Goal: Check status: Check status

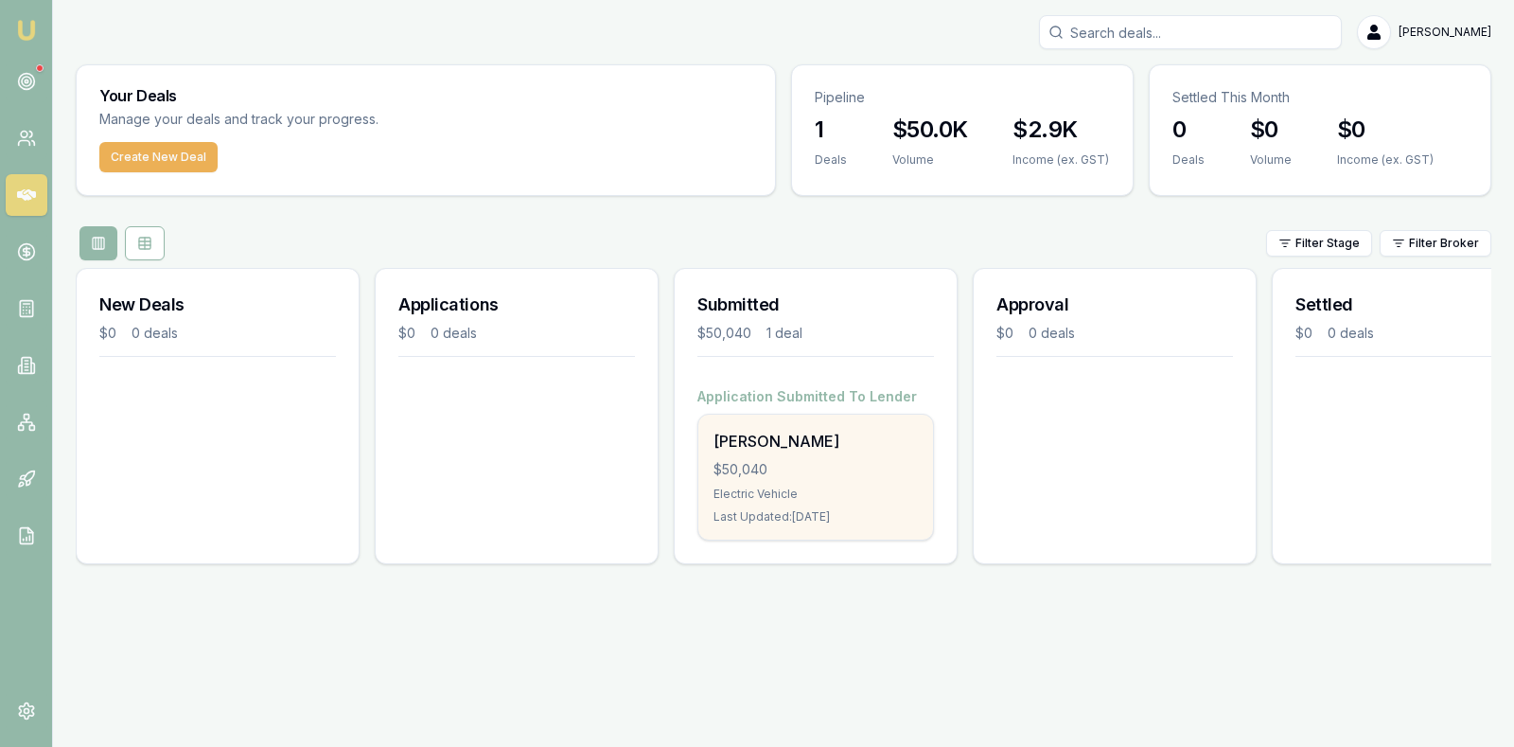
click at [830, 464] on div "$50,040" at bounding box center [816, 469] width 204 height 19
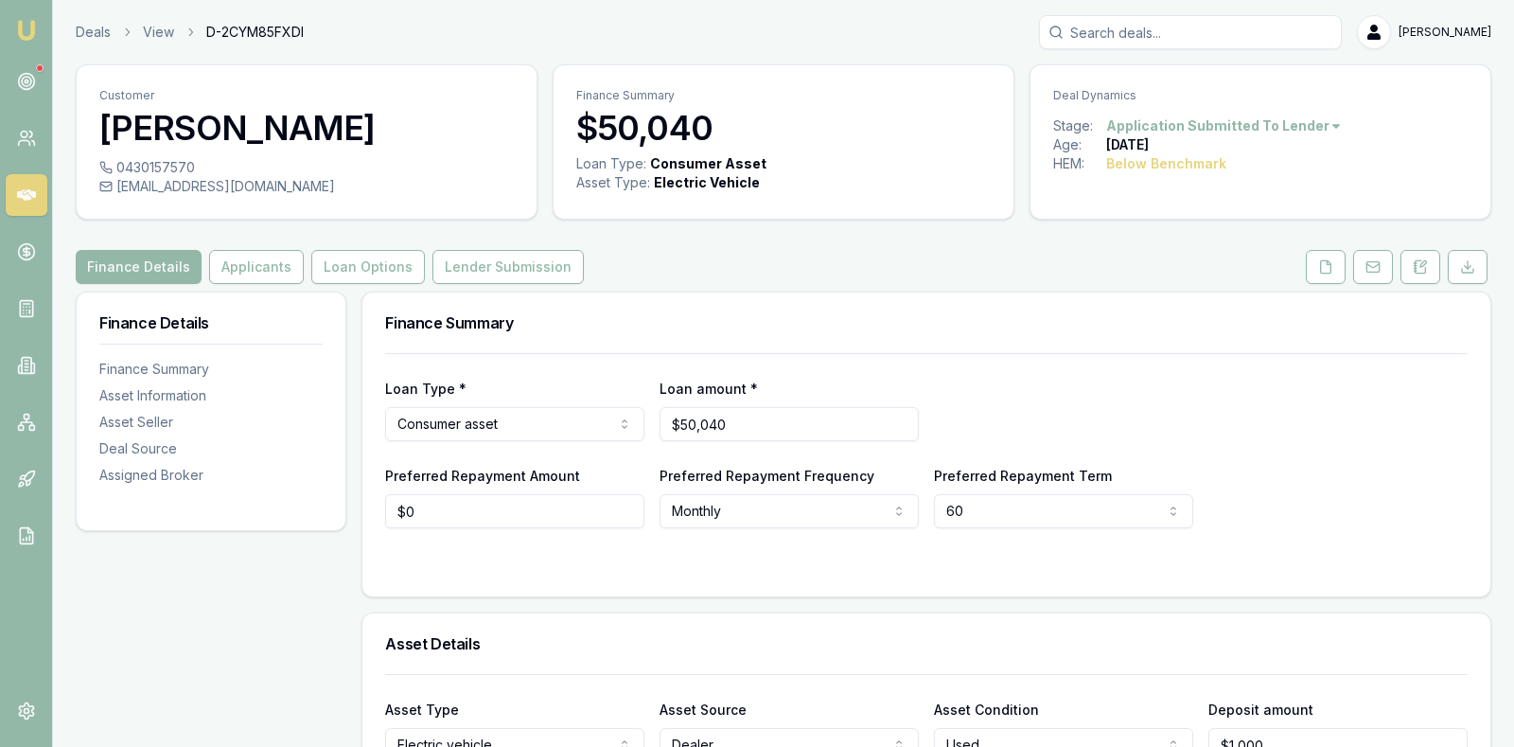
click at [1238, 439] on div "Loan Type * Consumer asset Consumer loan Consumer asset Commercial loan Commerc…" at bounding box center [926, 409] width 1083 height 64
click at [459, 260] on button "Lender Submission" at bounding box center [507, 267] width 151 height 34
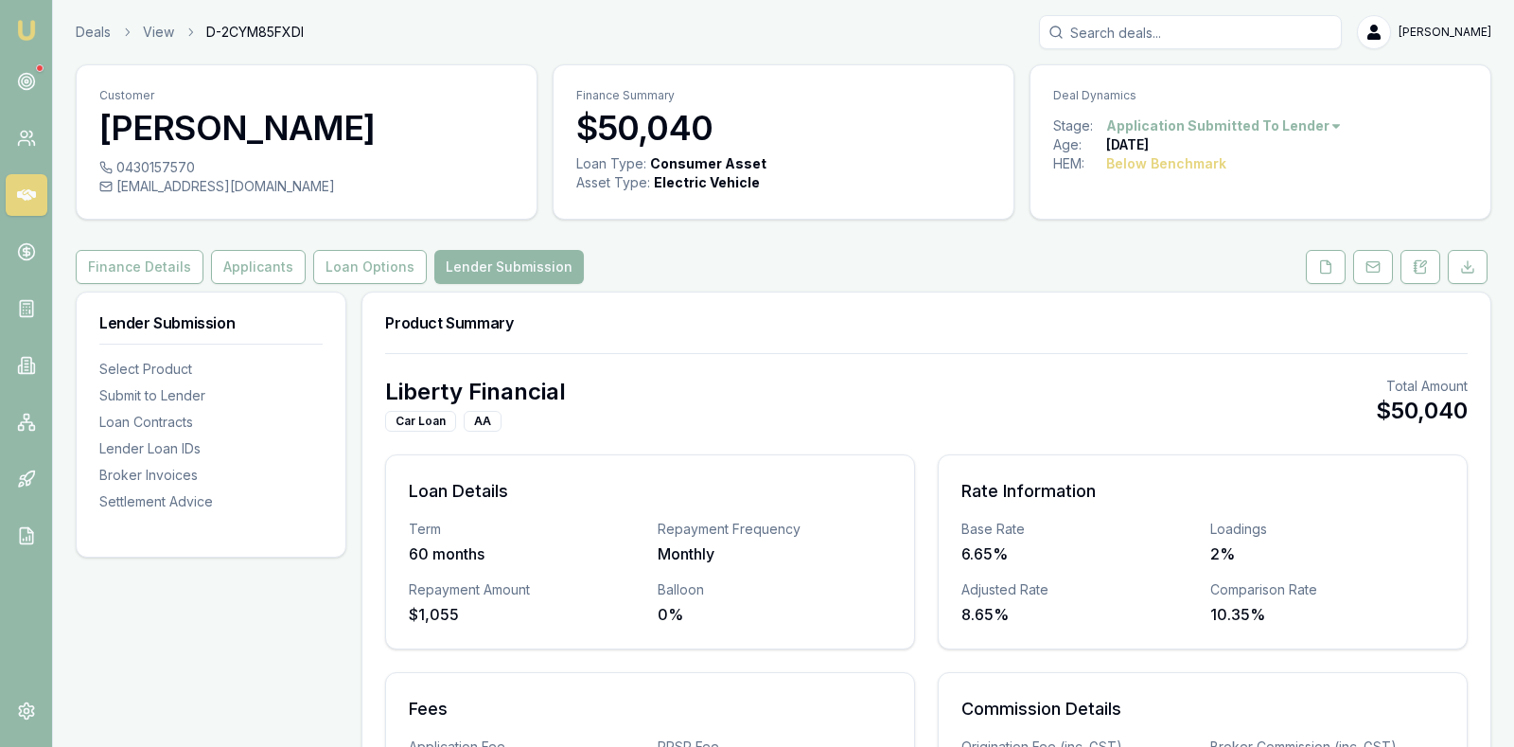
click at [1028, 383] on div "Liberty Financial Car Loan AA Total Amount $50,040" at bounding box center [926, 404] width 1083 height 55
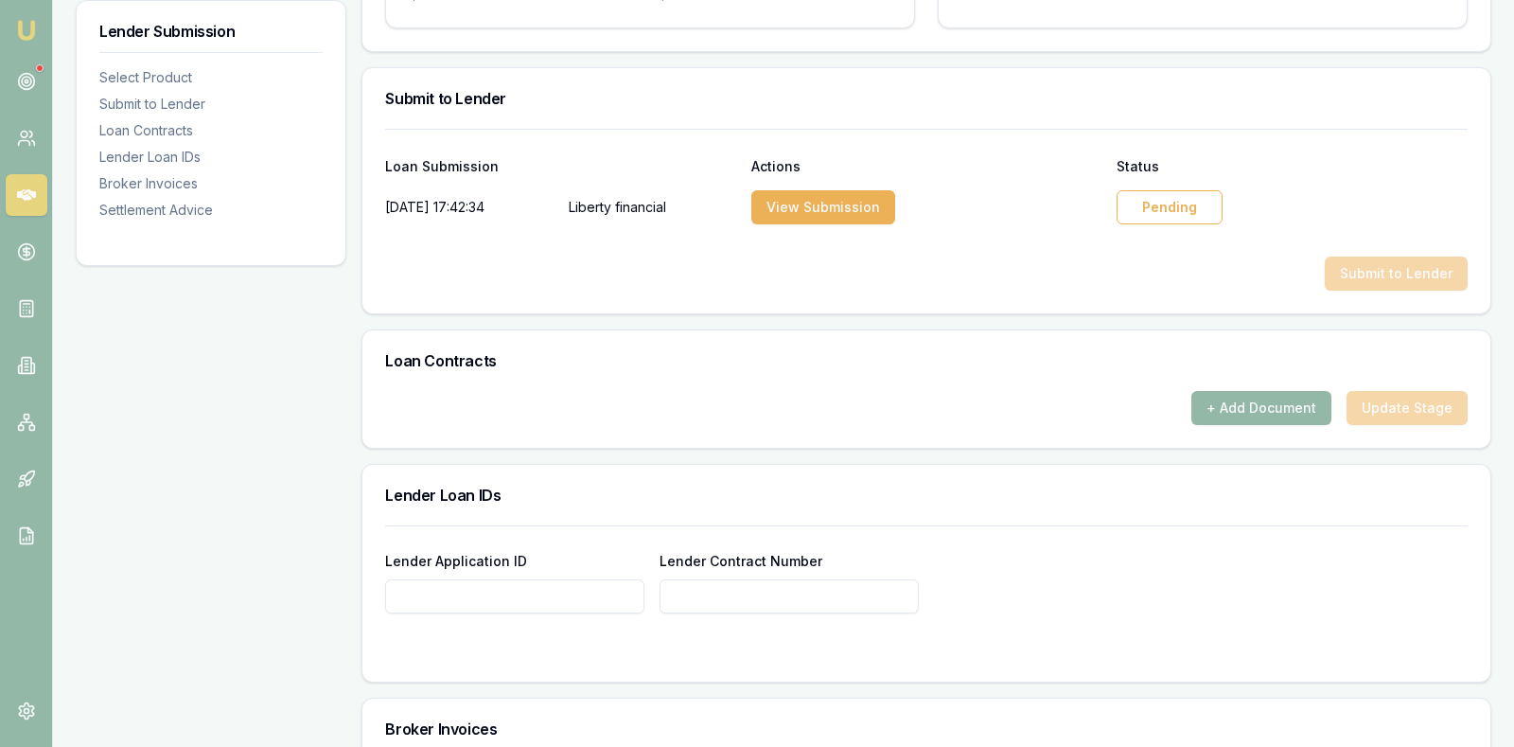
scroll to position [852, 0]
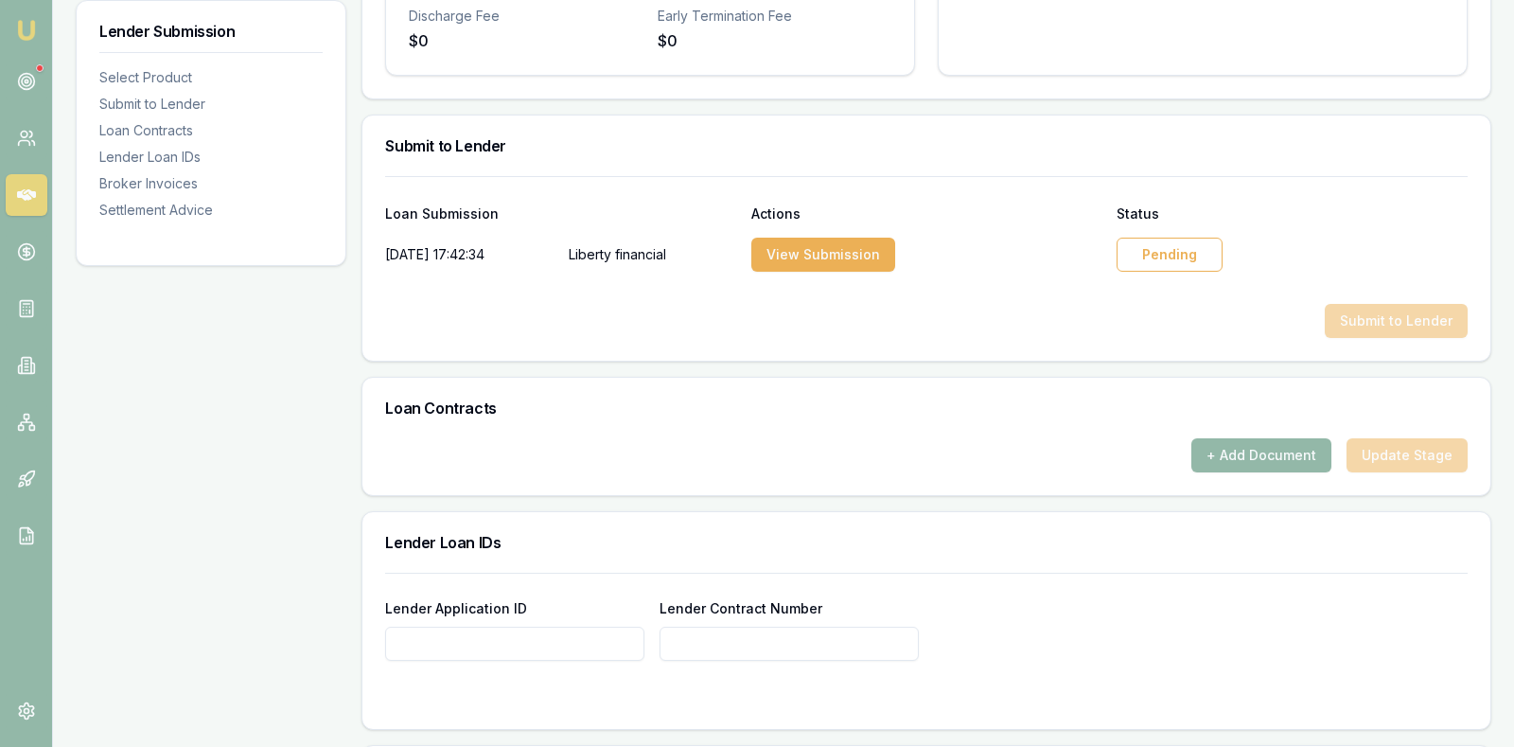
click at [1167, 249] on div "Pending" at bounding box center [1170, 255] width 106 height 34
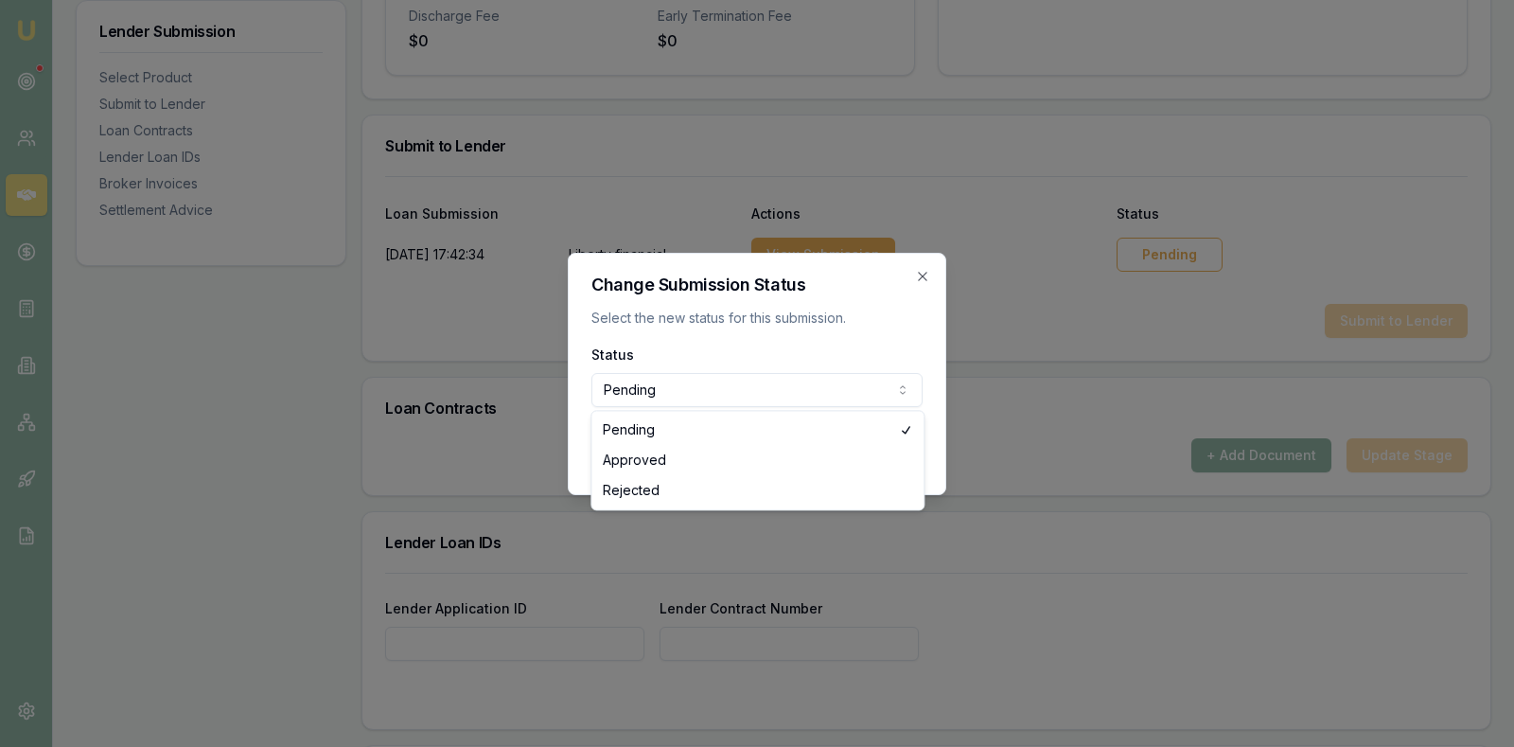
select select "APPROVED"
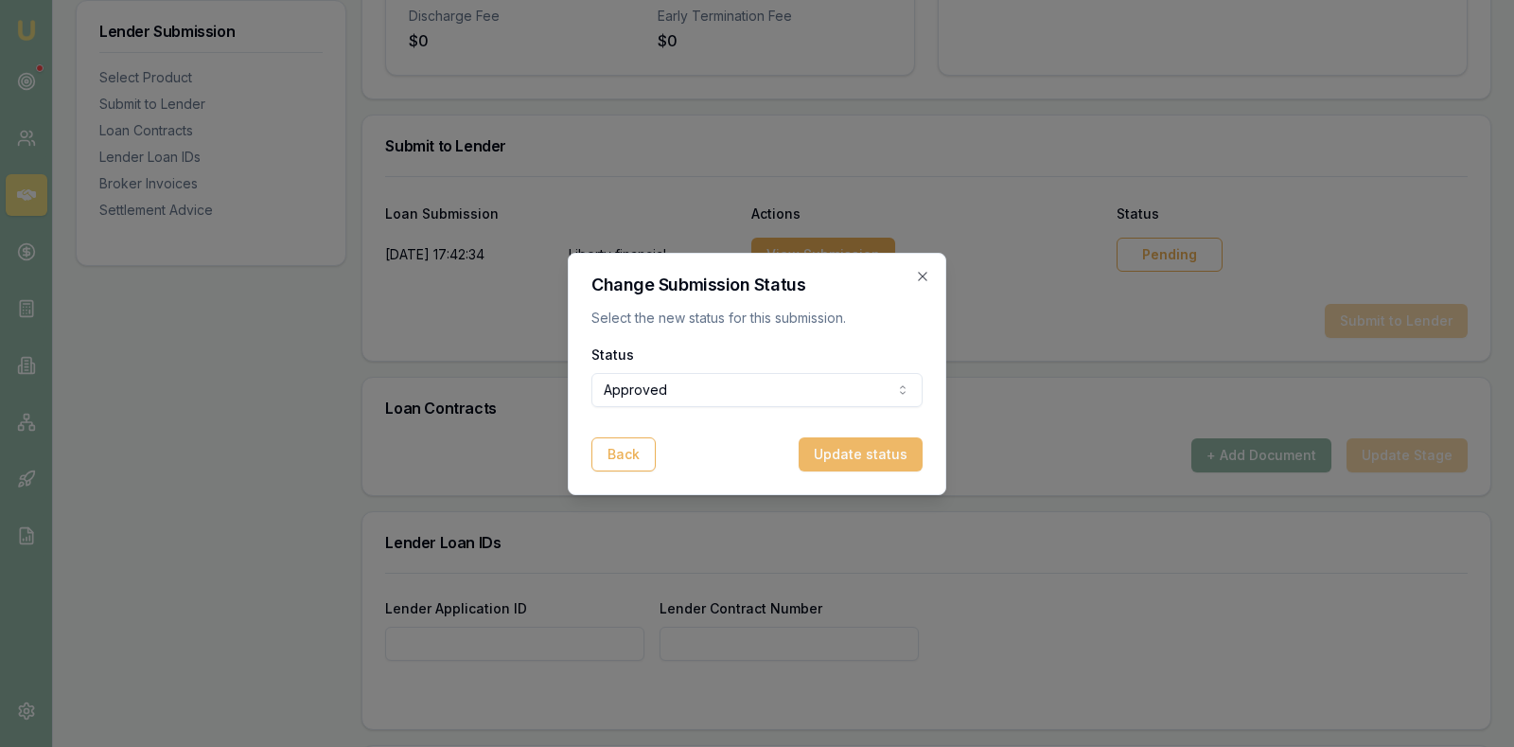
click at [839, 458] on button "Update status" at bounding box center [861, 454] width 124 height 34
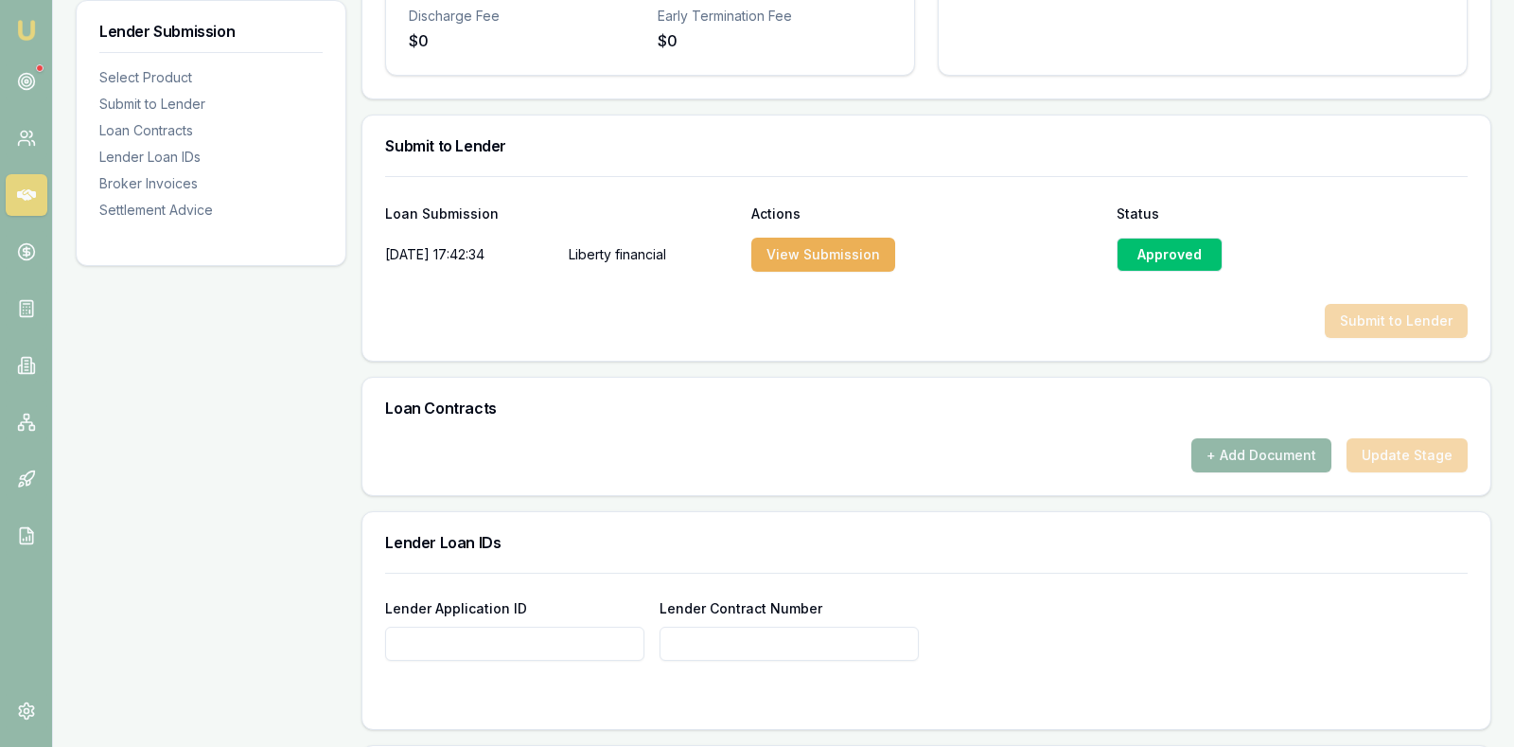
click at [923, 238] on div "View Submission" at bounding box center [926, 255] width 351 height 38
click at [31, 136] on icon at bounding box center [30, 135] width 3 height 6
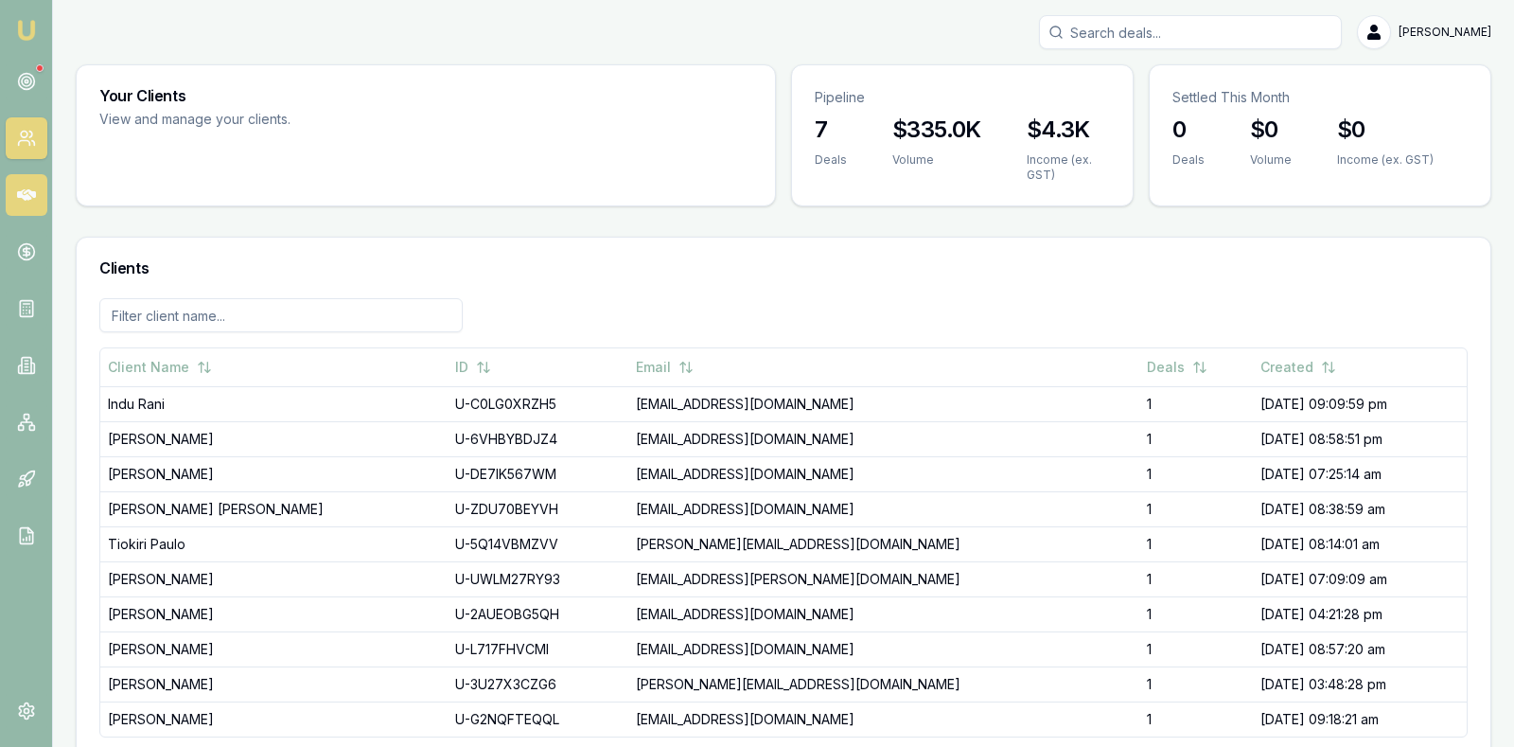
click at [32, 201] on icon at bounding box center [26, 194] width 19 height 19
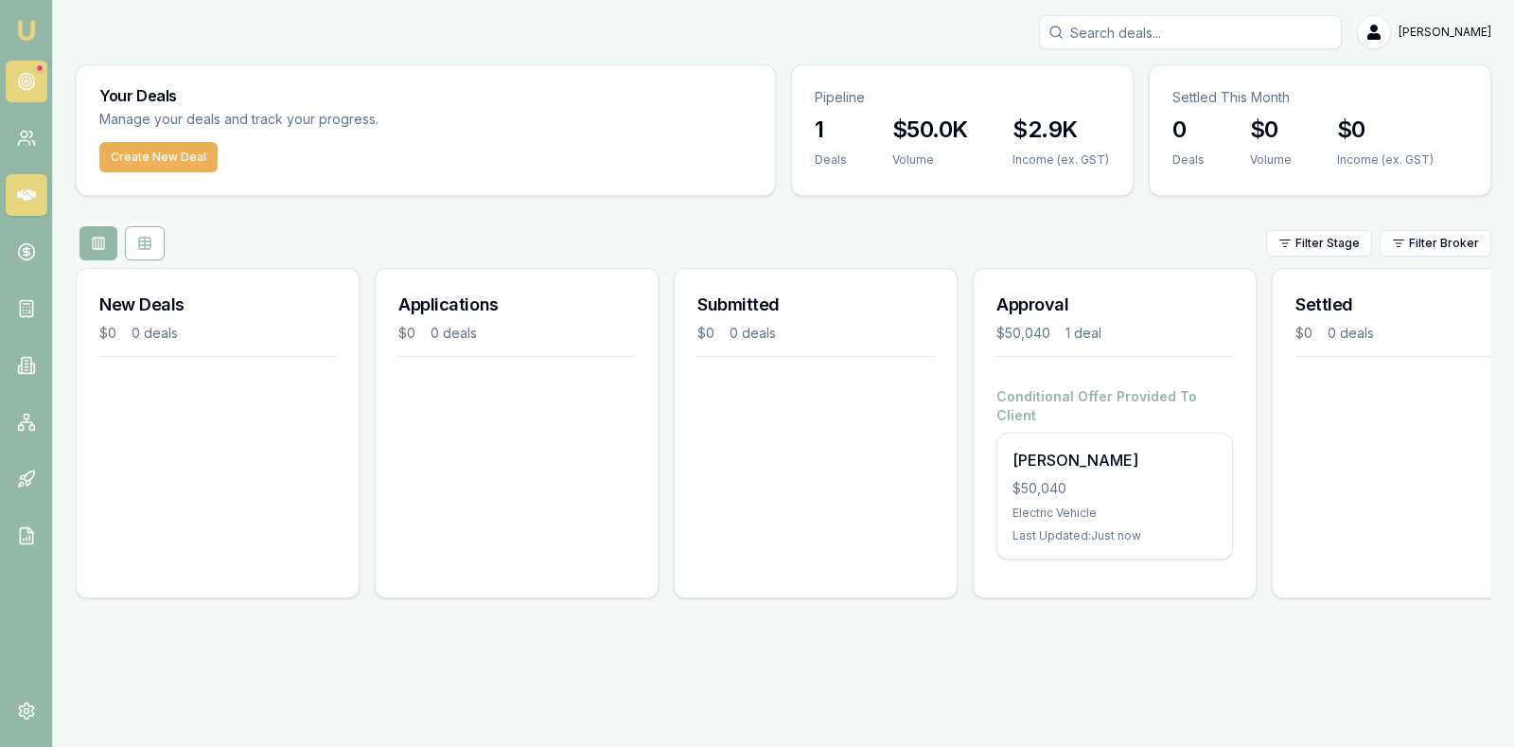
click at [32, 70] on link at bounding box center [27, 82] width 42 height 42
